Goal: Obtain resource: Obtain resource

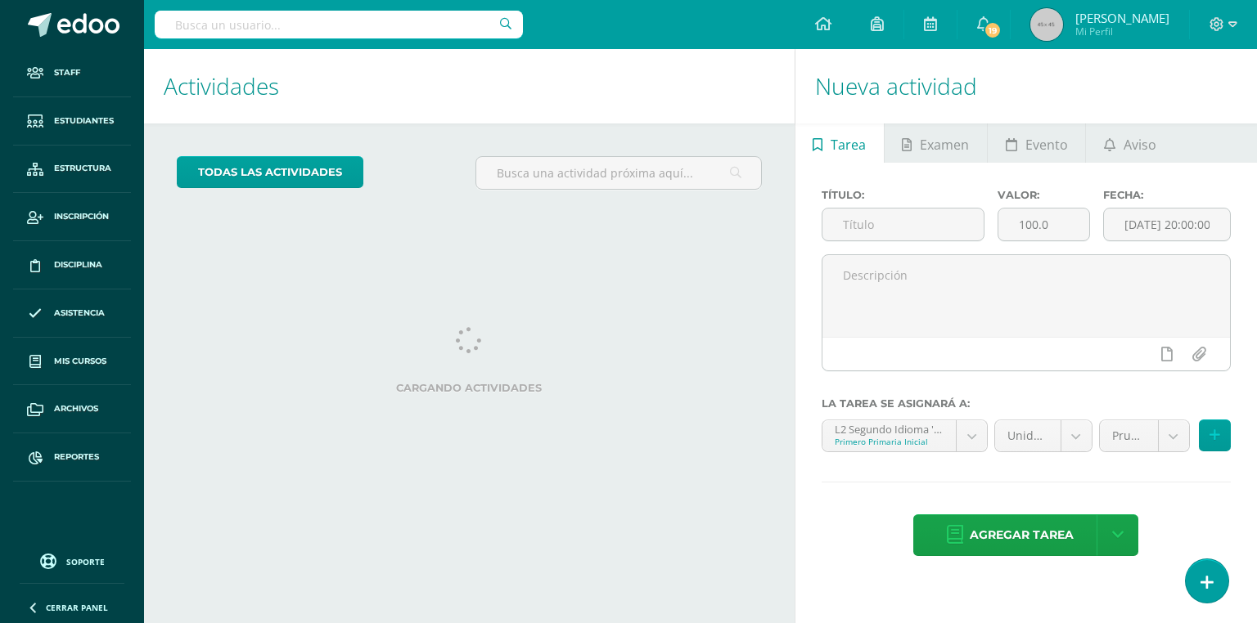
click at [267, 20] on input "text" at bounding box center [339, 25] width 368 height 28
type input "l"
type input "leandro joab"
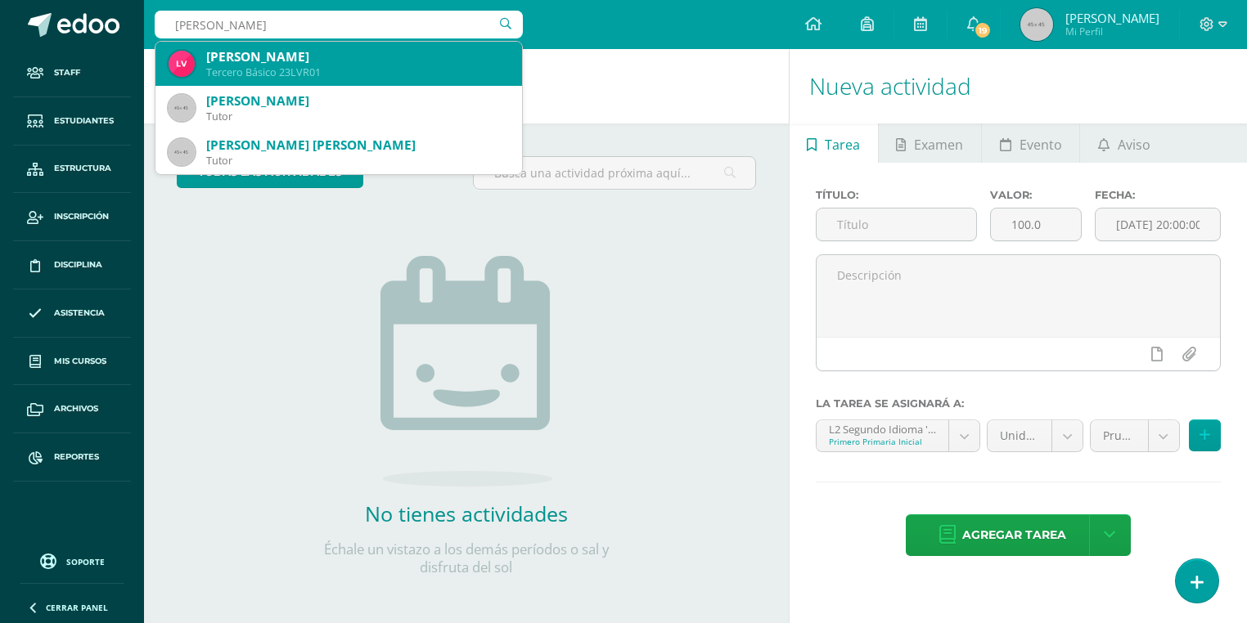
click at [295, 69] on div "Tercero Básico 23LVR01" at bounding box center [357, 72] width 303 height 14
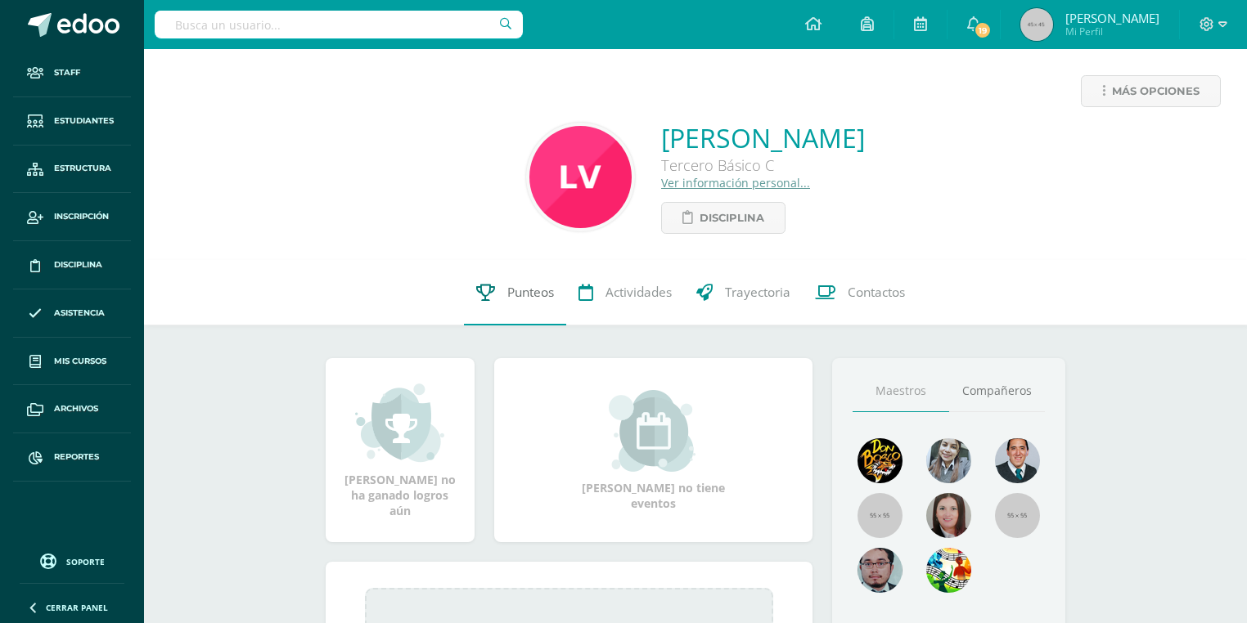
click at [503, 299] on link "Punteos" at bounding box center [515, 292] width 102 height 65
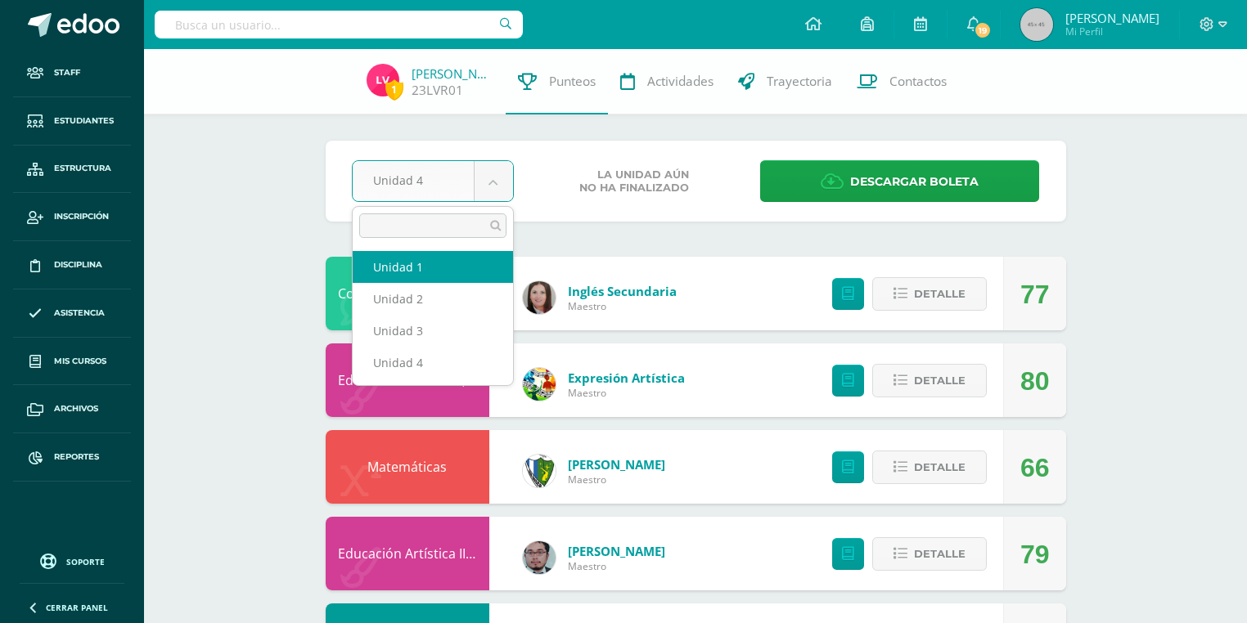
select select "Unidad 1"
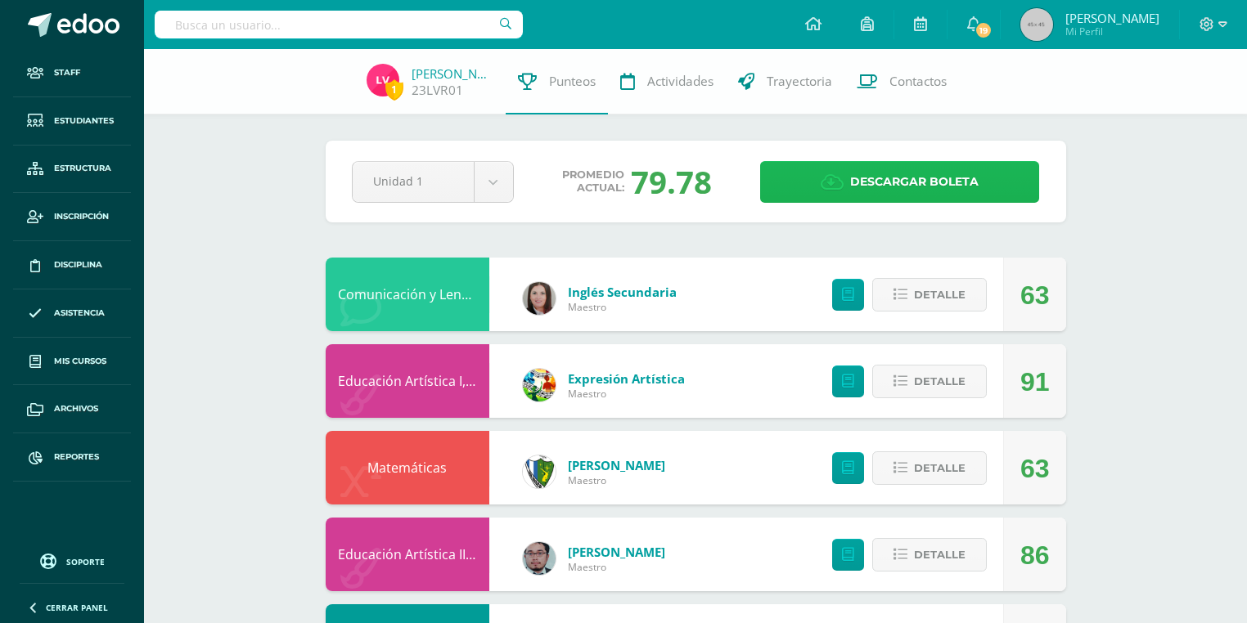
click at [866, 182] on span "Descargar boleta" at bounding box center [914, 182] width 128 height 40
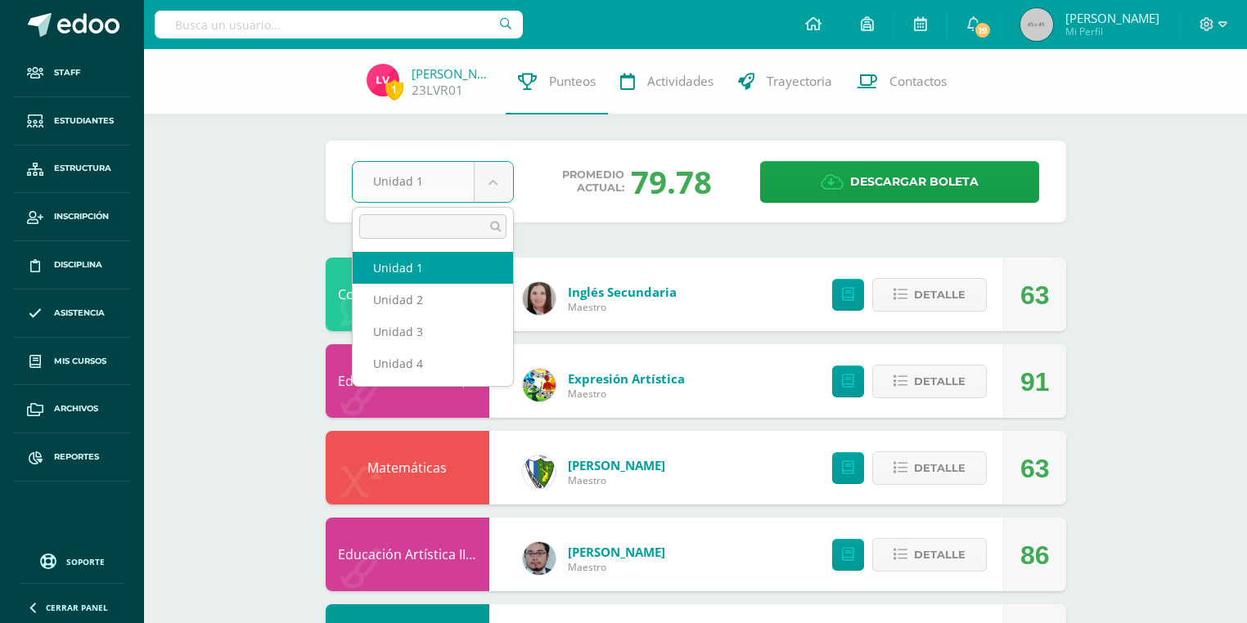
drag, startPoint x: 423, startPoint y: 183, endPoint x: 412, endPoint y: 226, distance: 44.1
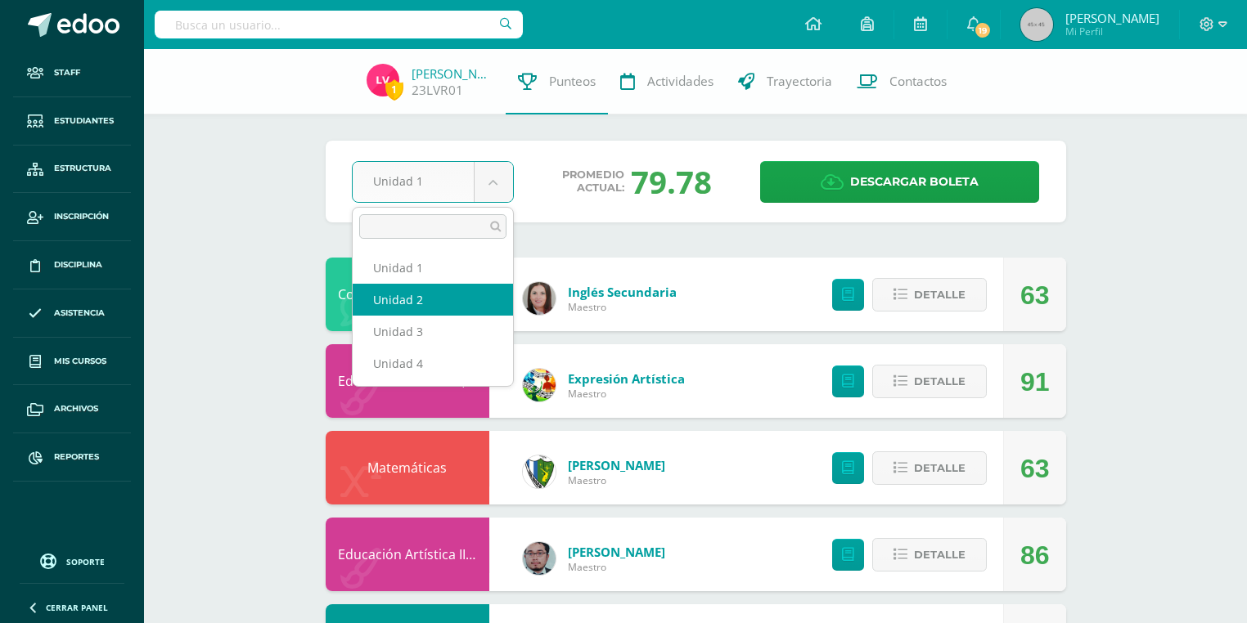
select select "Unidad 2"
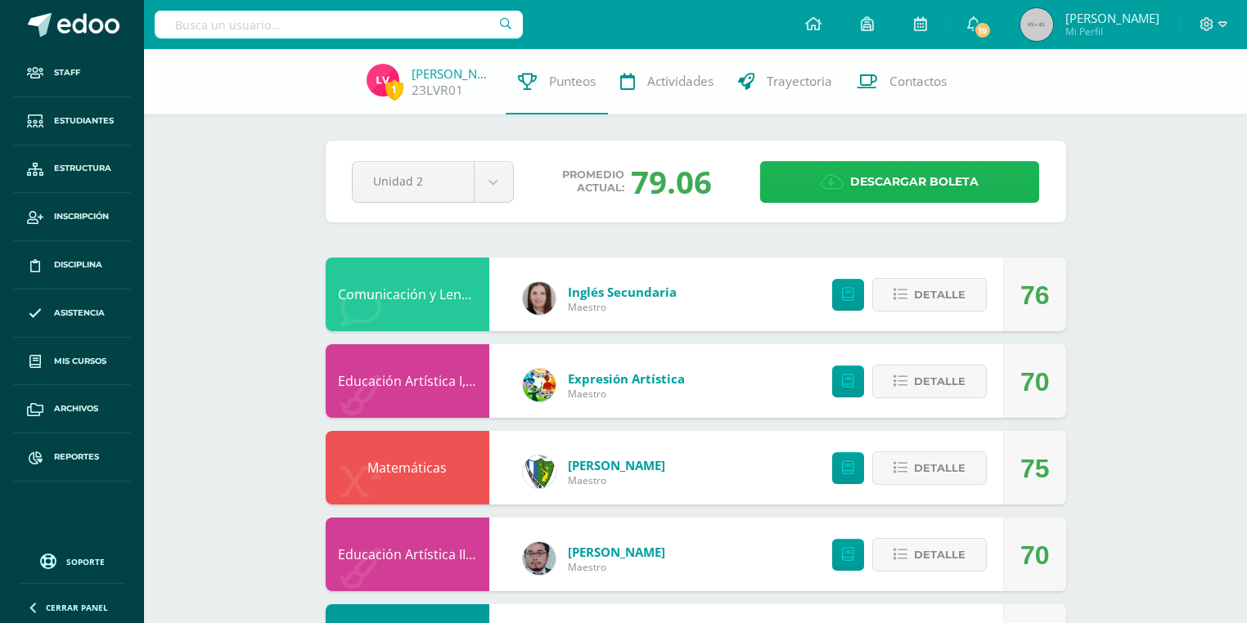
click at [939, 187] on span "Descargar boleta" at bounding box center [914, 182] width 128 height 40
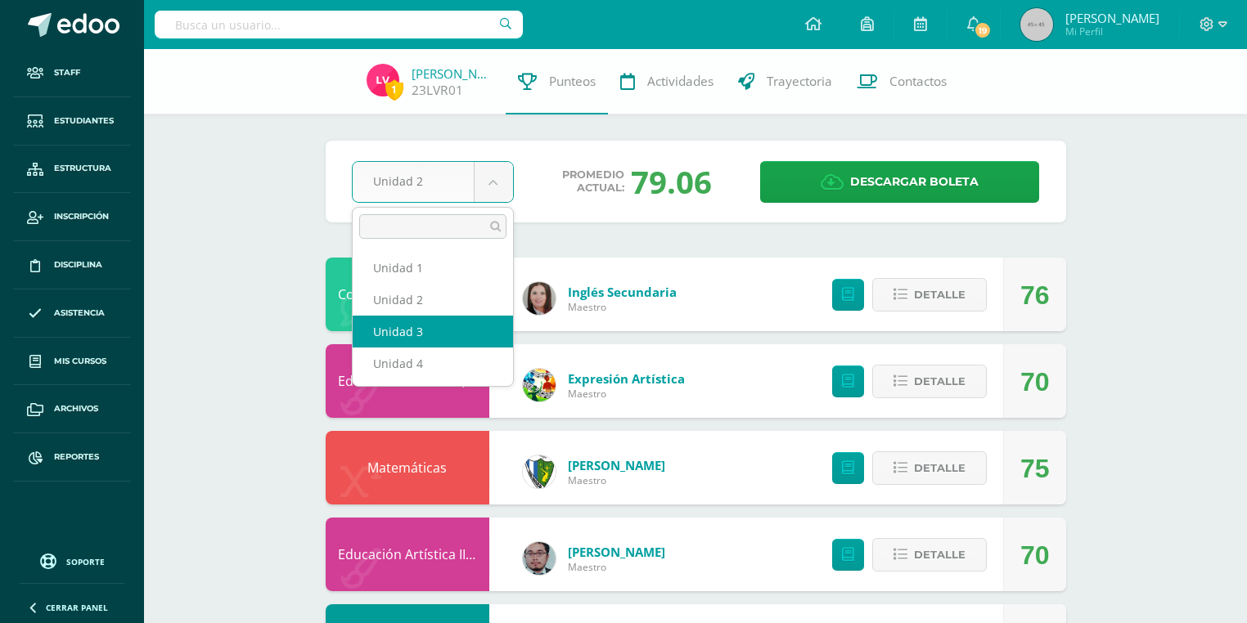
select select "Unidad 3"
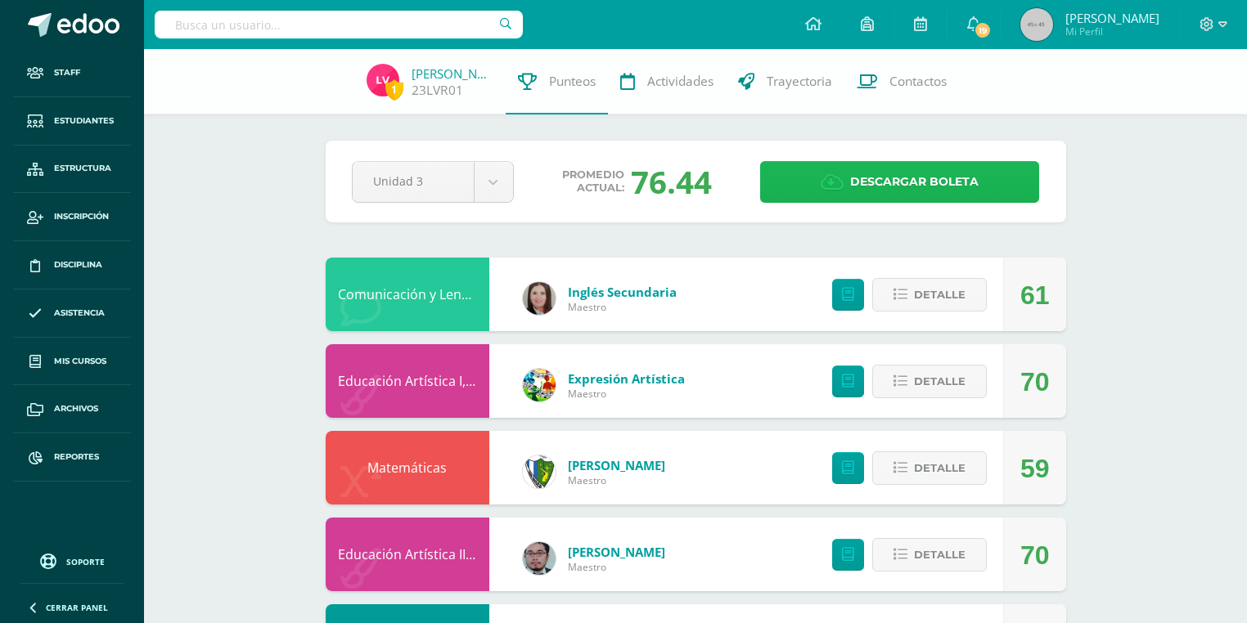
click at [886, 187] on span "Descargar boleta" at bounding box center [914, 182] width 128 height 40
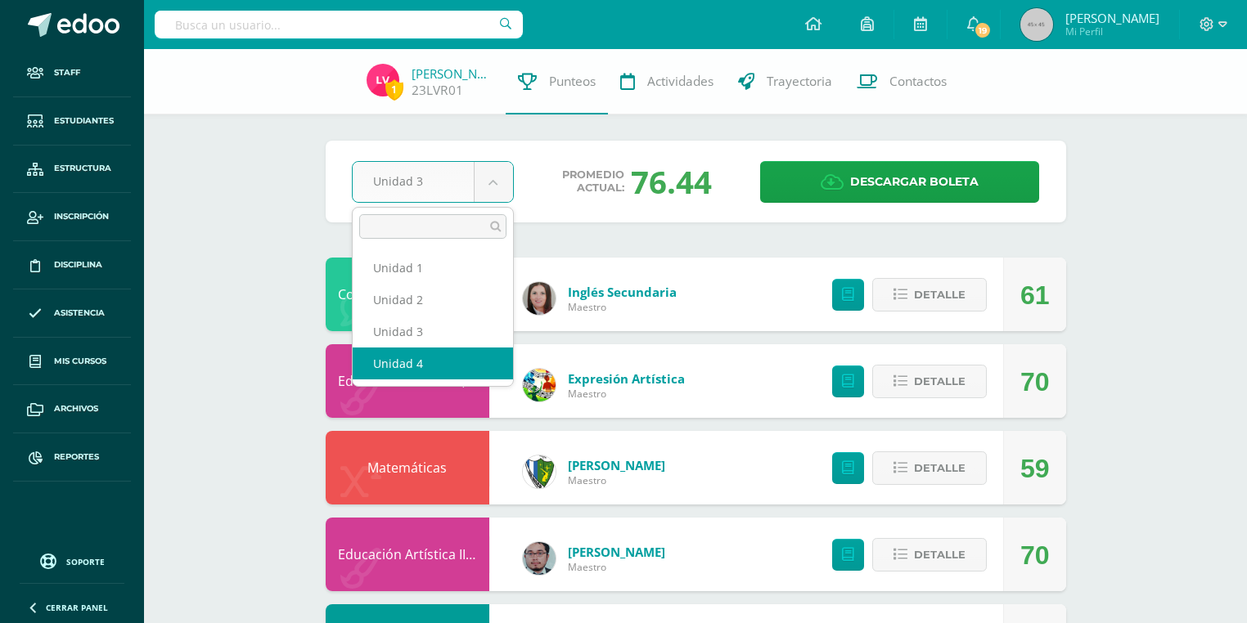
select select "Unidad 4"
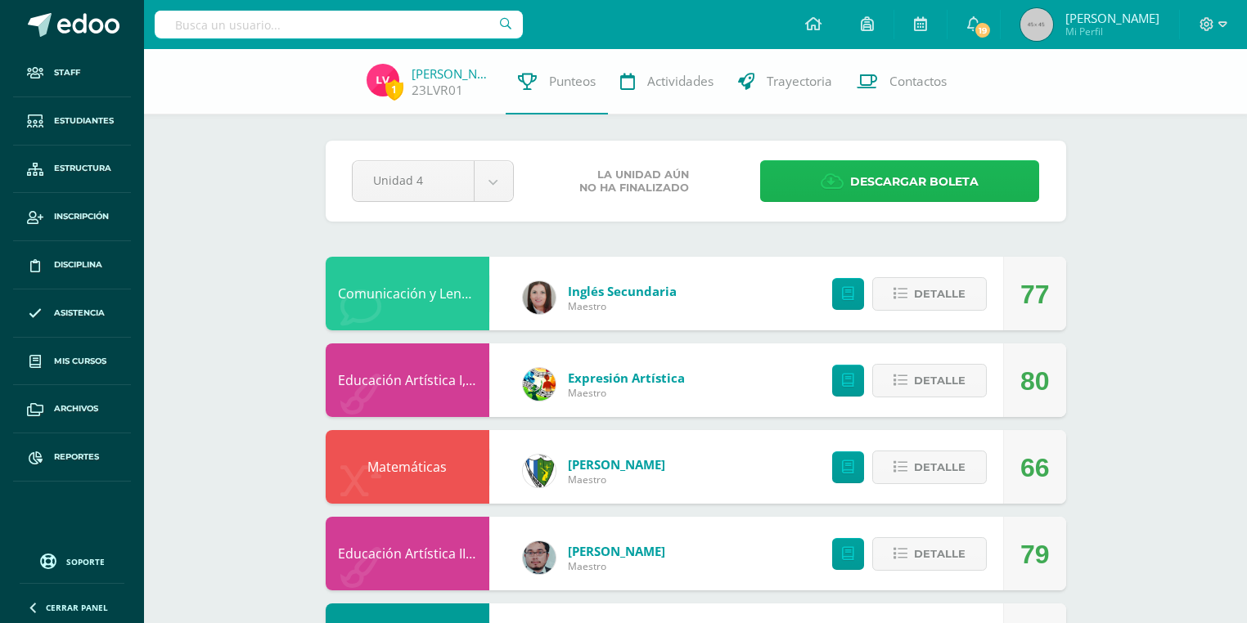
click at [866, 186] on span "Descargar boleta" at bounding box center [914, 182] width 128 height 40
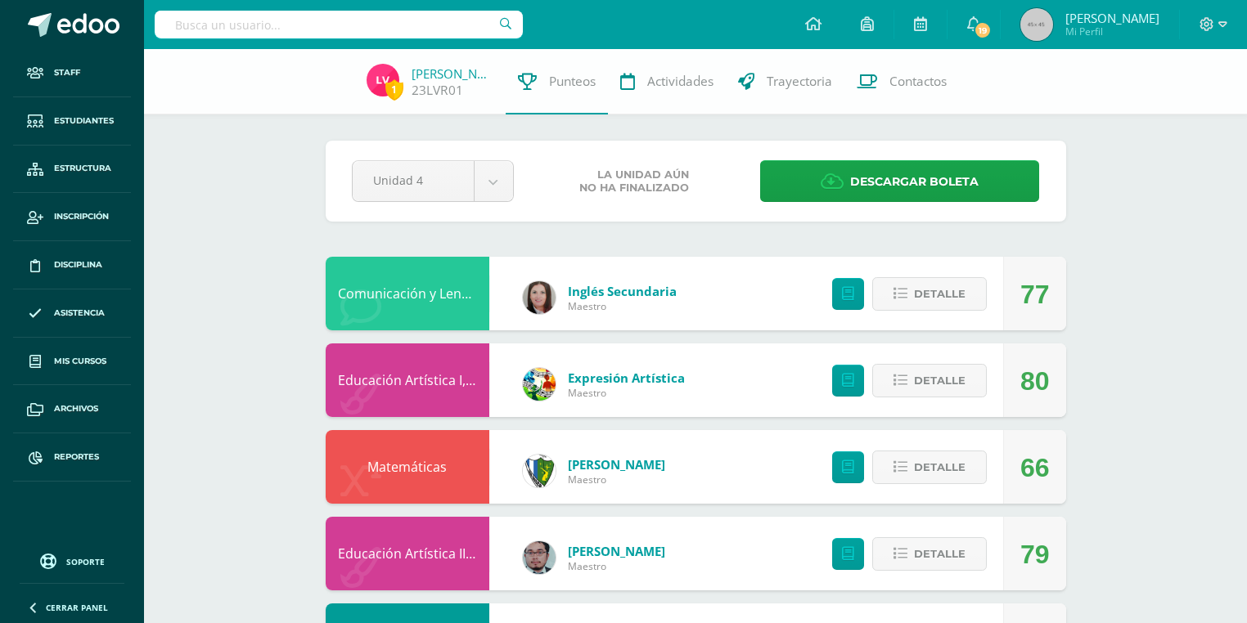
click at [399, 29] on input "text" at bounding box center [339, 25] width 368 height 28
type input "o"
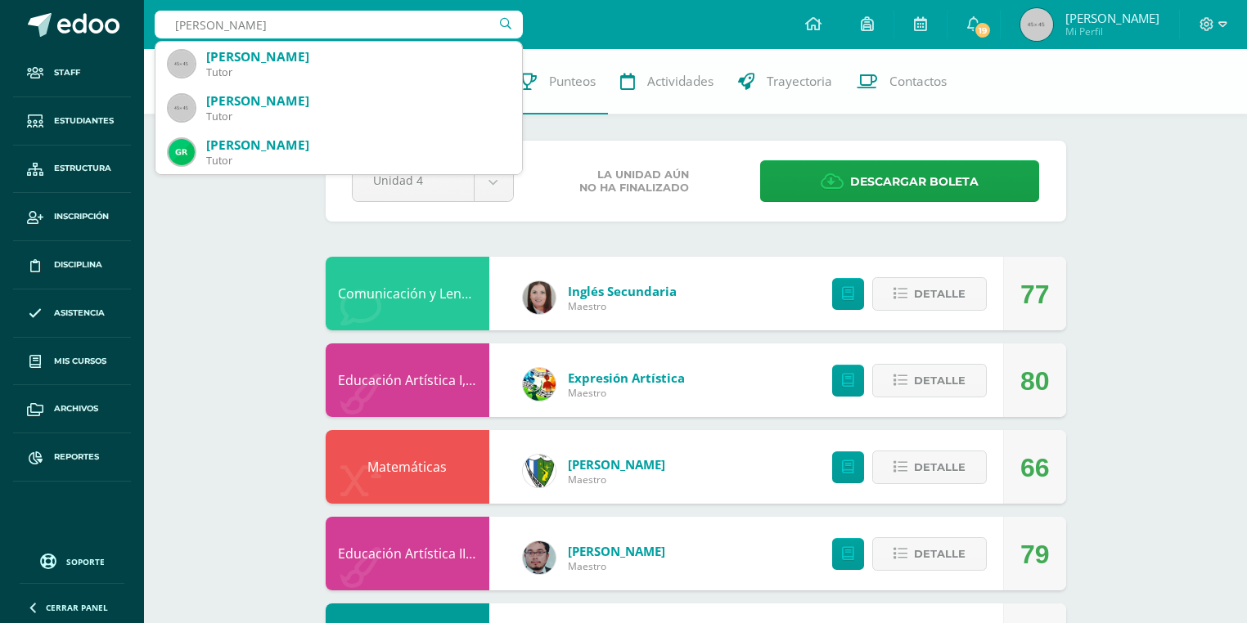
type input "rivas orozco"
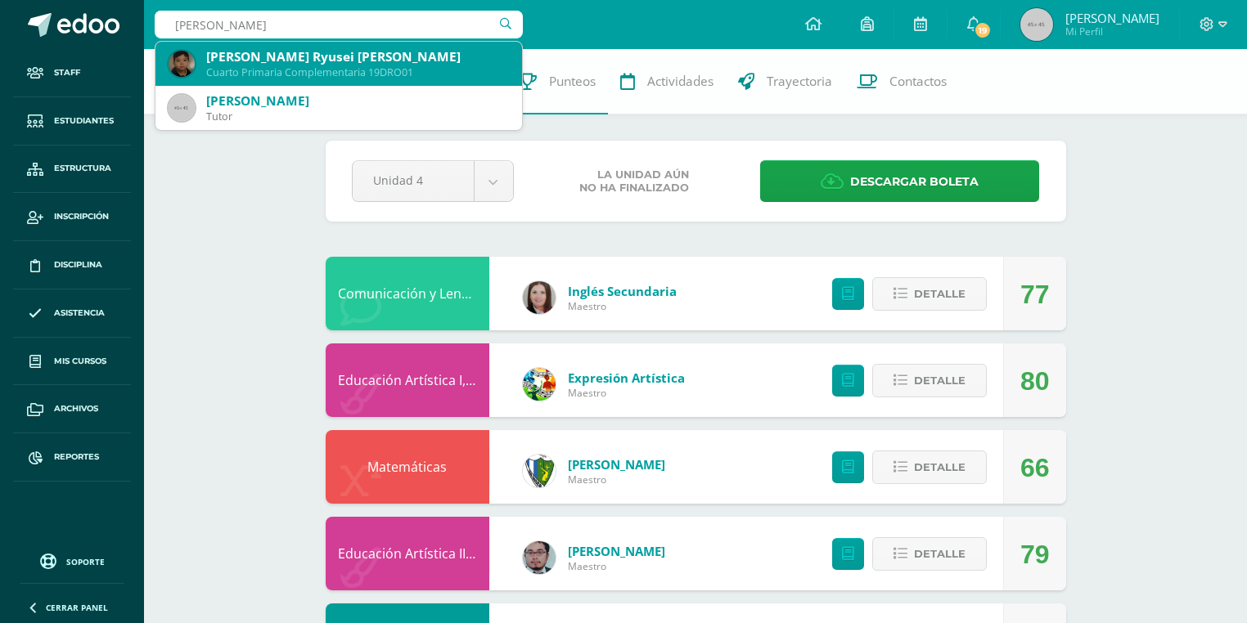
click at [340, 57] on div "[PERSON_NAME] Ryusei [PERSON_NAME]" at bounding box center [357, 56] width 303 height 17
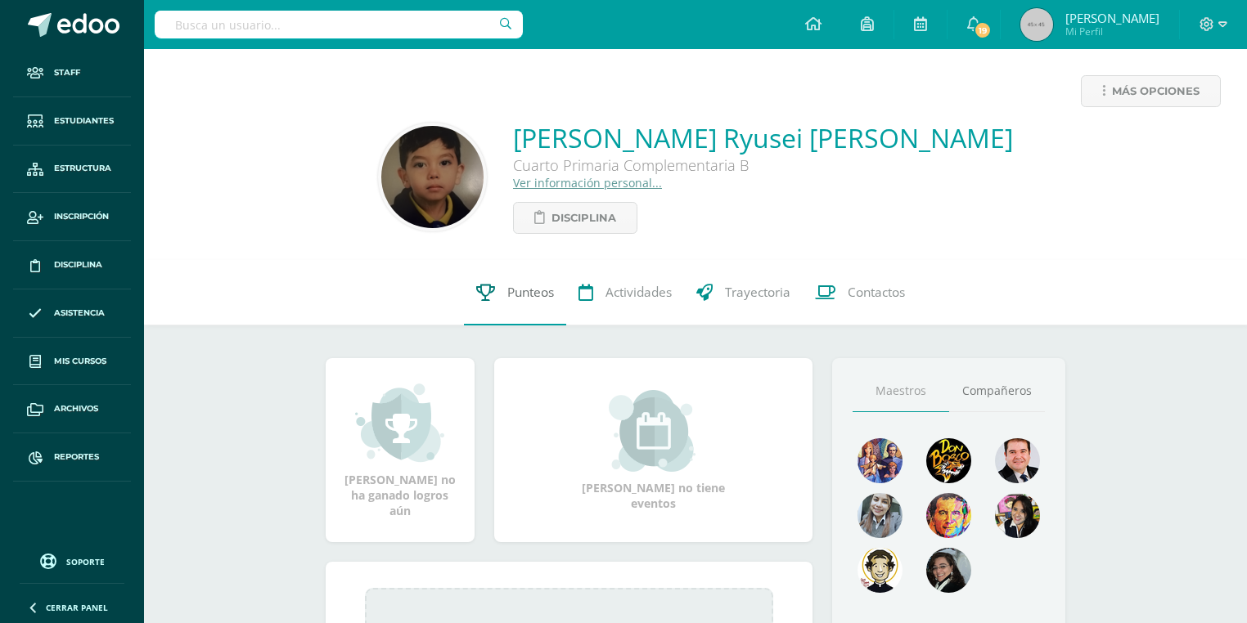
click at [497, 289] on link "Punteos" at bounding box center [515, 292] width 102 height 65
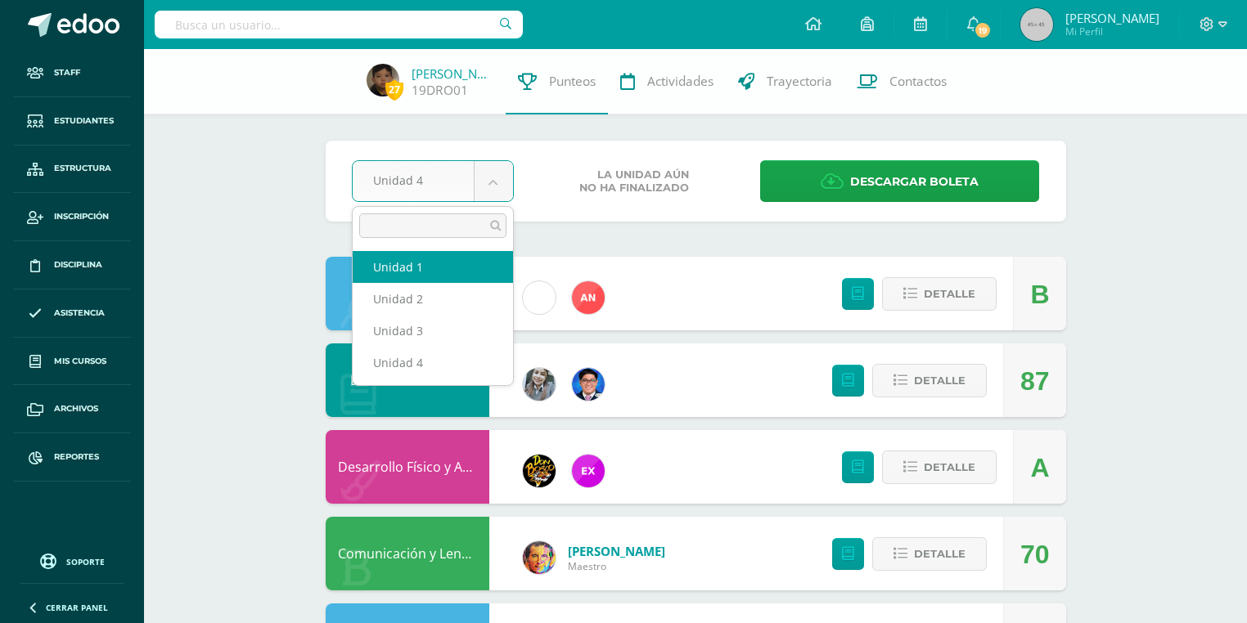
select select "Unidad 1"
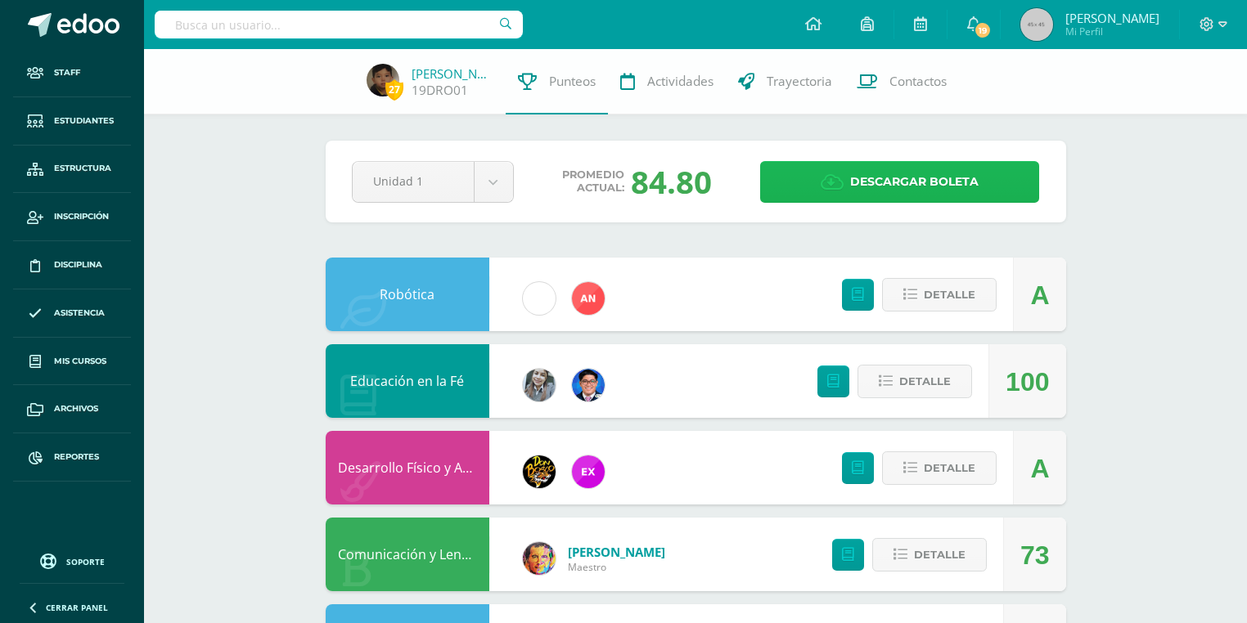
drag, startPoint x: 0, startPoint y: 0, endPoint x: 875, endPoint y: 187, distance: 895.0
click at [875, 187] on span "Descargar boleta" at bounding box center [914, 182] width 128 height 40
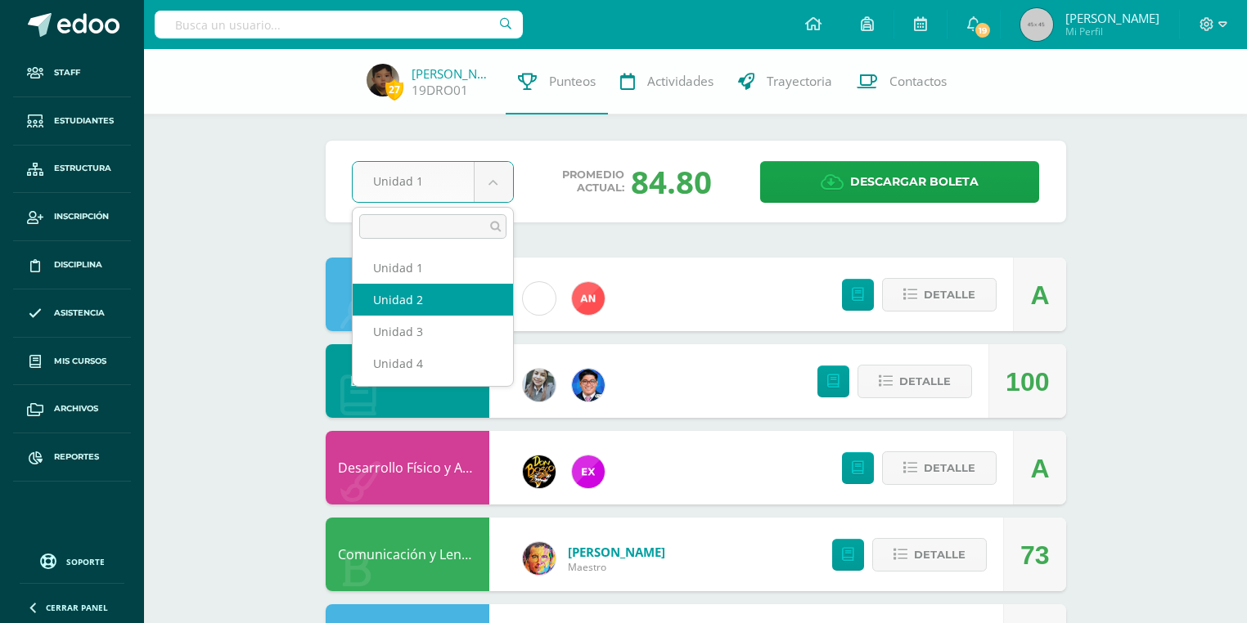
select select "Unidad 2"
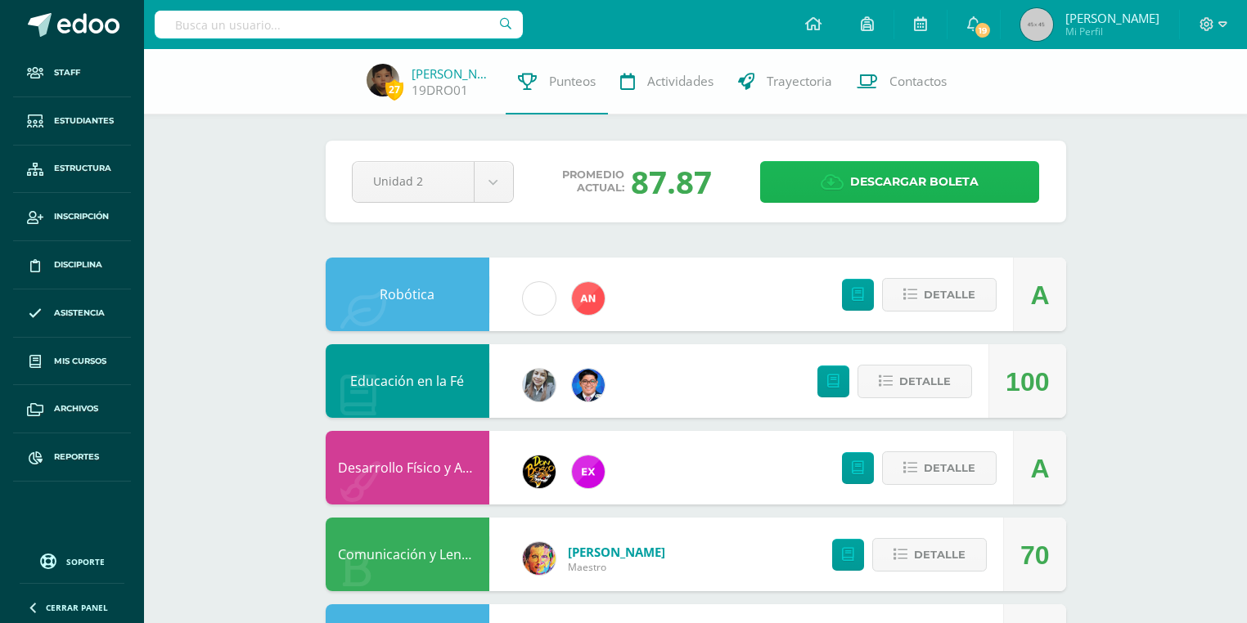
click at [823, 173] on icon at bounding box center [832, 182] width 23 height 18
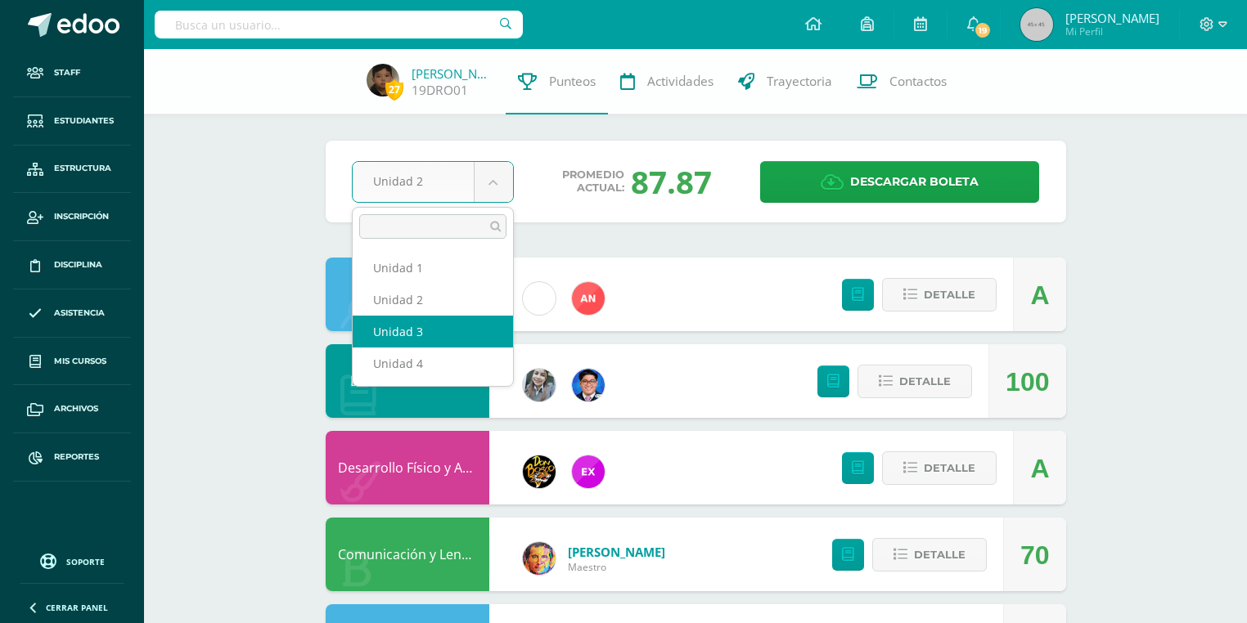
select select "Unidad 3"
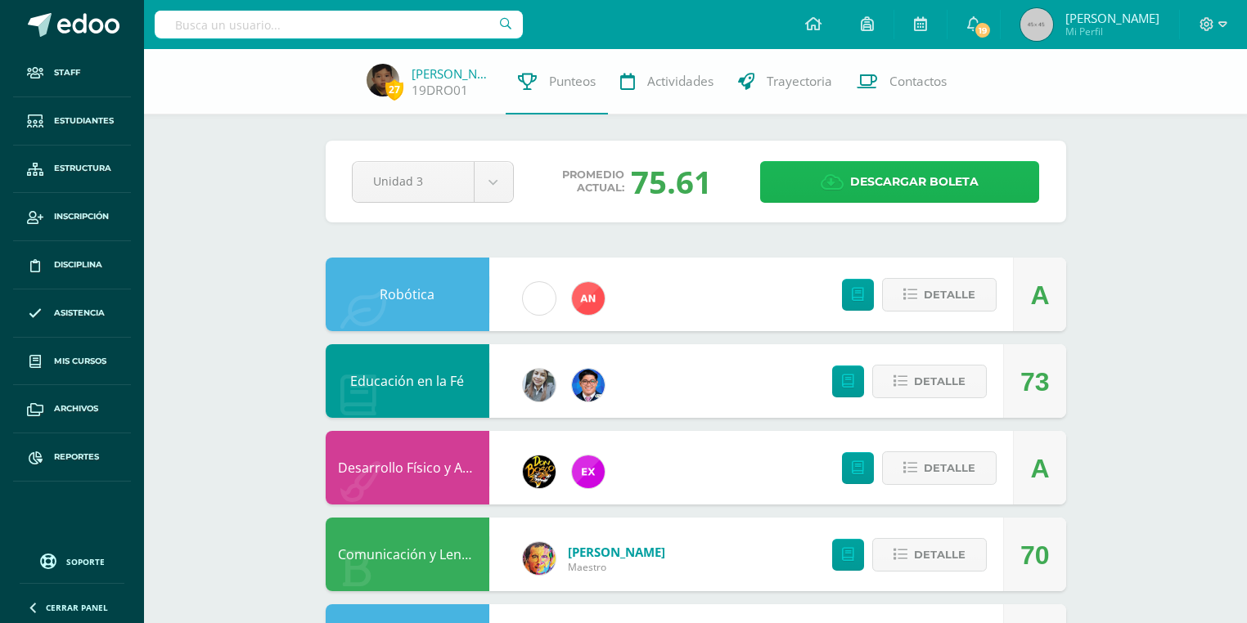
click at [857, 173] on span "Descargar boleta" at bounding box center [914, 182] width 128 height 40
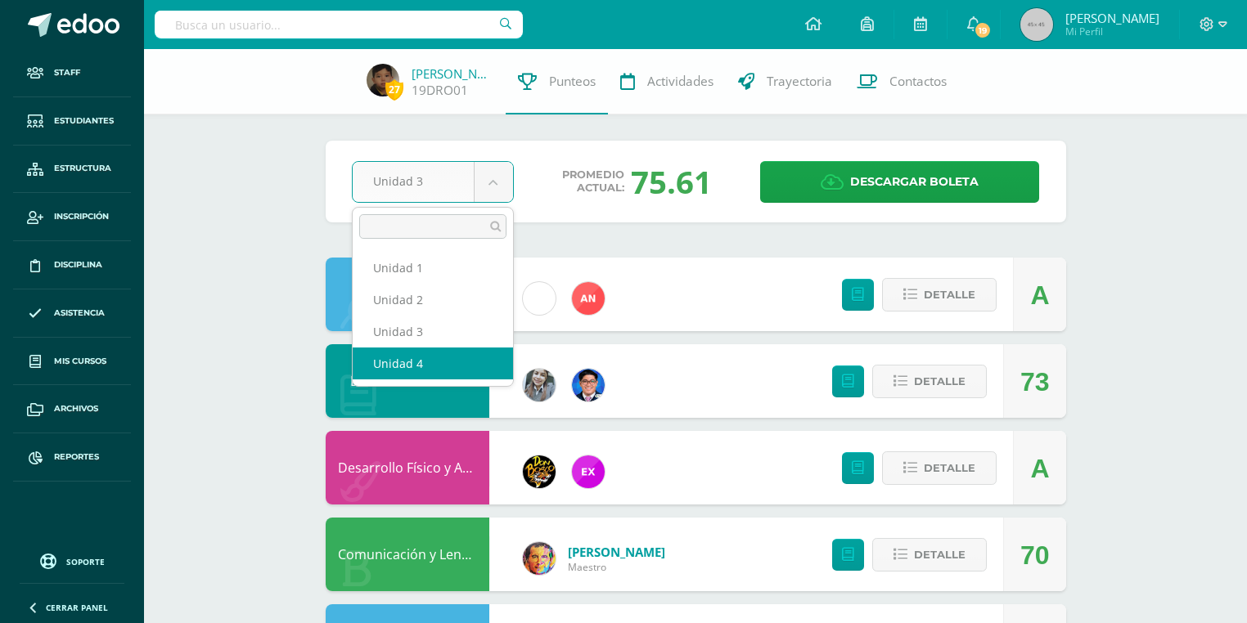
select select "Unidad 4"
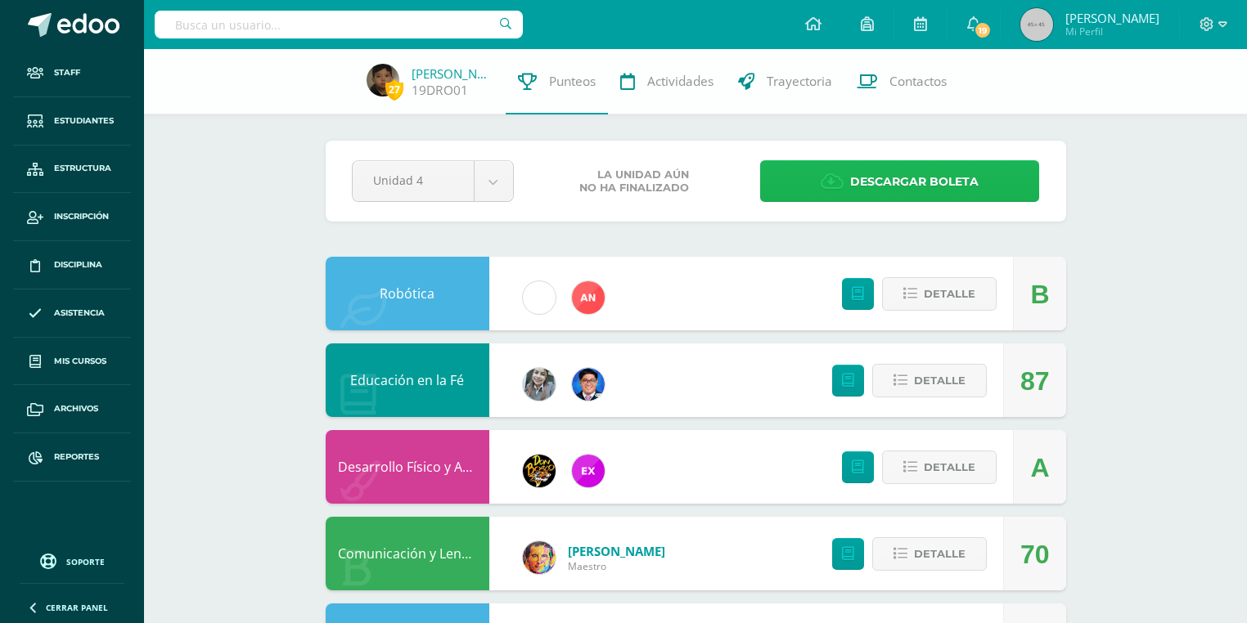
click at [852, 187] on span "Descargar boleta" at bounding box center [914, 182] width 128 height 40
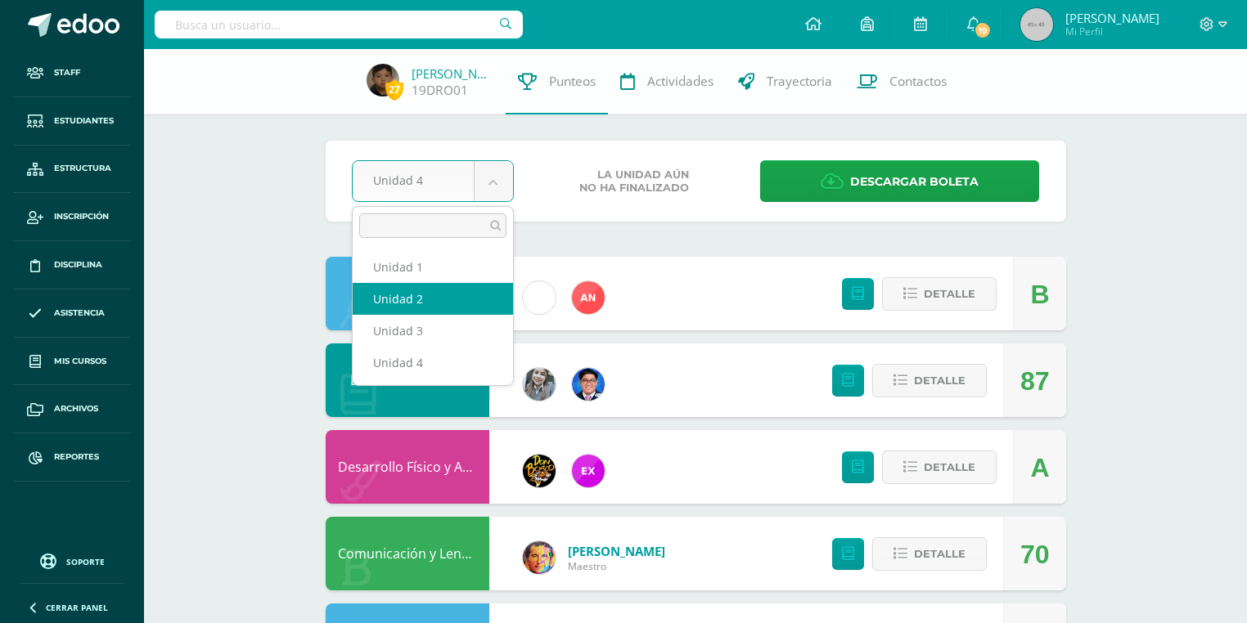
select select "Unidad 2"
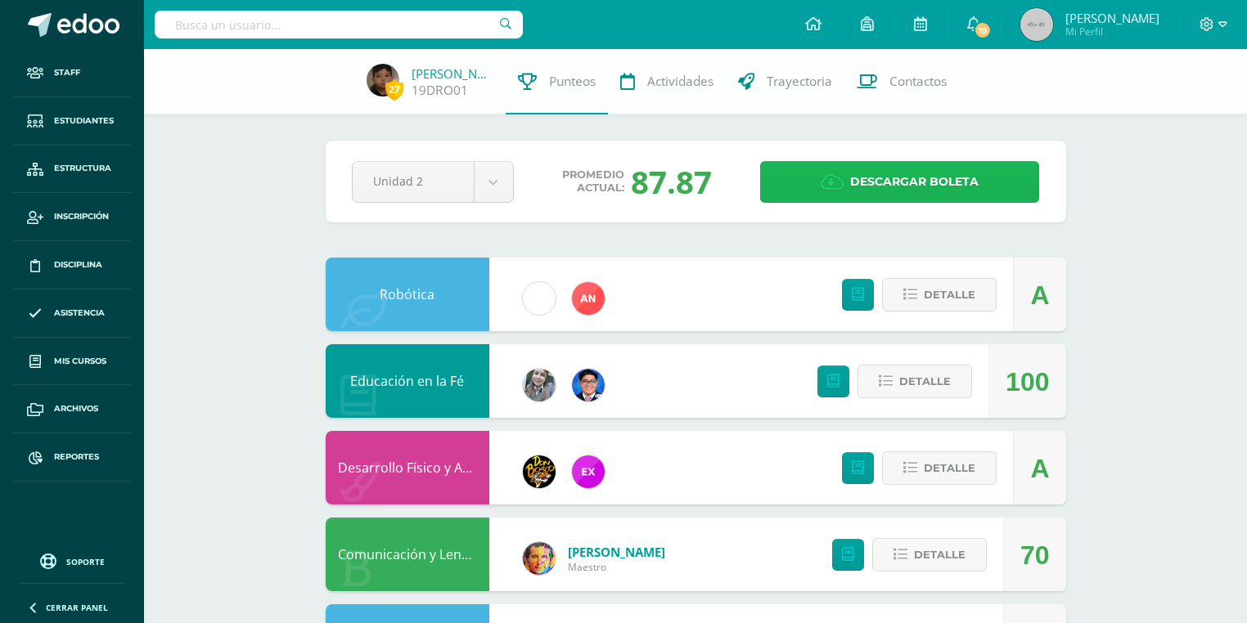
click at [895, 194] on span "Descargar boleta" at bounding box center [914, 182] width 128 height 40
